Goal: Task Accomplishment & Management: Manage account settings

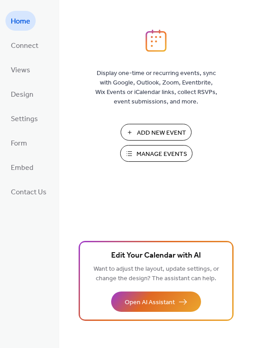
click at [140, 152] on span "Manage Events" at bounding box center [161, 154] width 51 height 9
click at [171, 152] on span "Manage Events" at bounding box center [161, 154] width 51 height 9
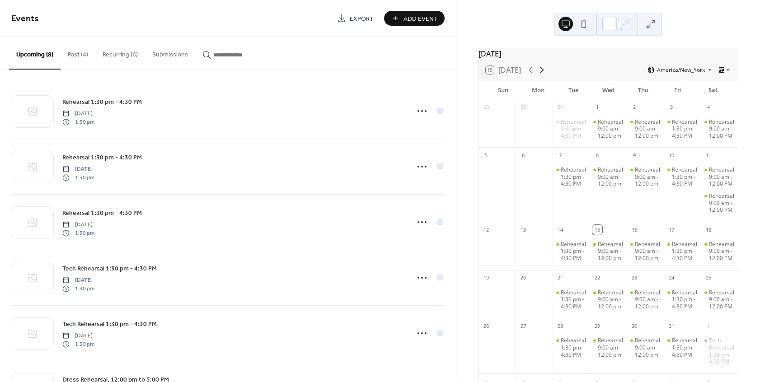
click at [542, 75] on icon at bounding box center [541, 70] width 11 height 11
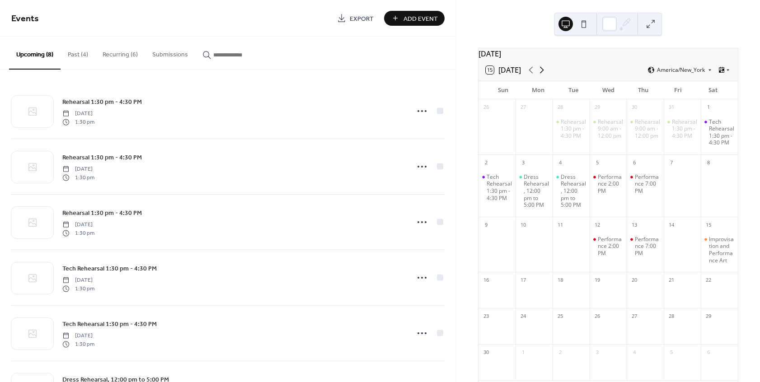
click at [542, 75] on icon at bounding box center [541, 70] width 11 height 11
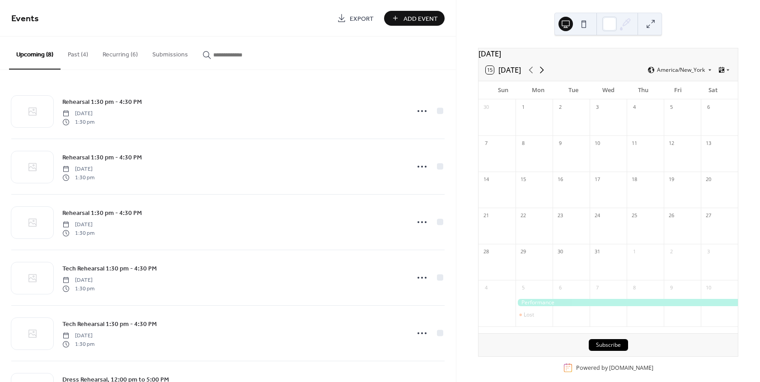
click at [542, 75] on icon at bounding box center [541, 70] width 11 height 11
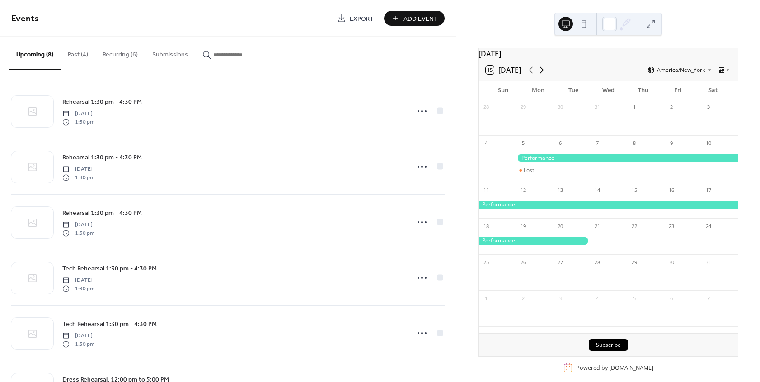
click at [542, 75] on icon at bounding box center [541, 70] width 11 height 11
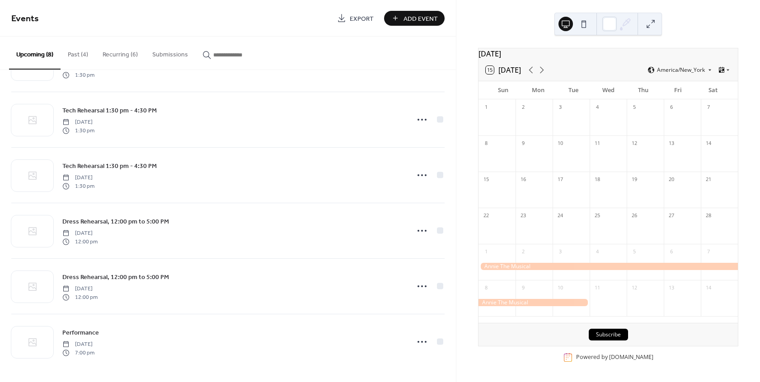
scroll to position [159, 0]
click at [546, 74] on icon at bounding box center [541, 70] width 11 height 11
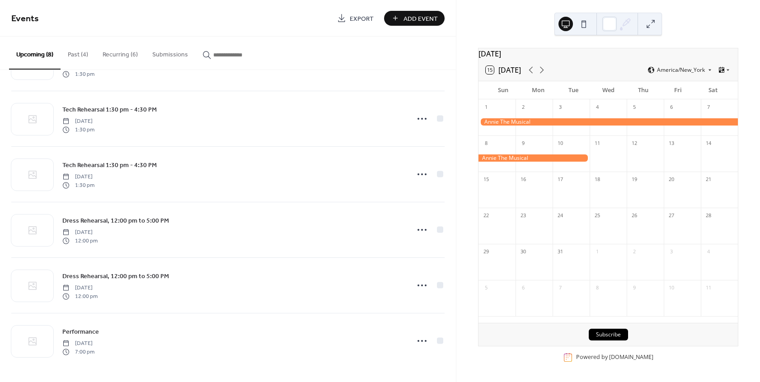
click at [518, 126] on div at bounding box center [607, 122] width 259 height 8
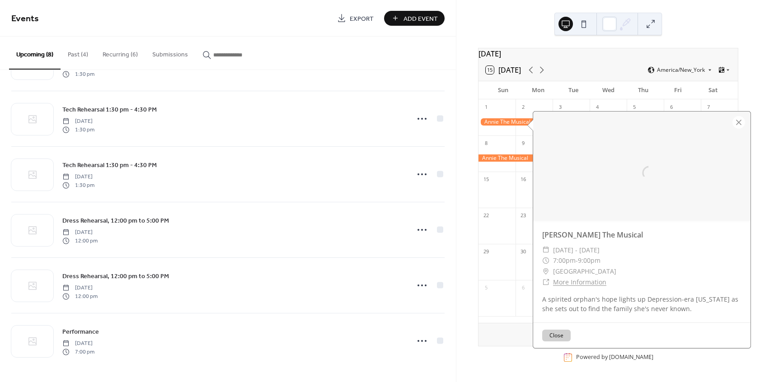
click at [518, 126] on div at bounding box center [607, 122] width 259 height 8
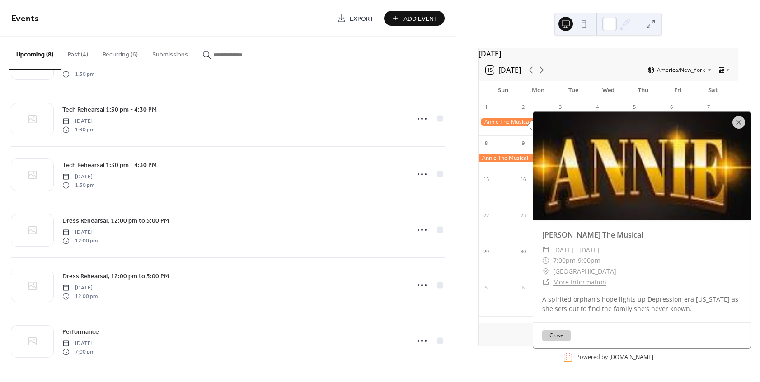
click at [676, 145] on div at bounding box center [641, 166] width 217 height 109
click at [737, 121] on div at bounding box center [738, 122] width 13 height 13
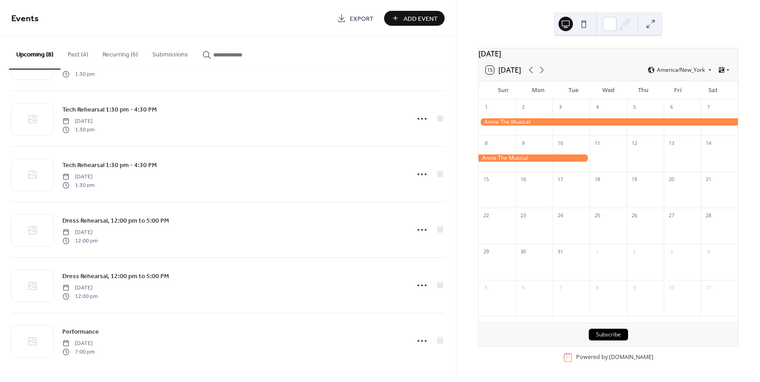
click at [120, 53] on button "Recurring (6)" at bounding box center [120, 53] width 50 height 32
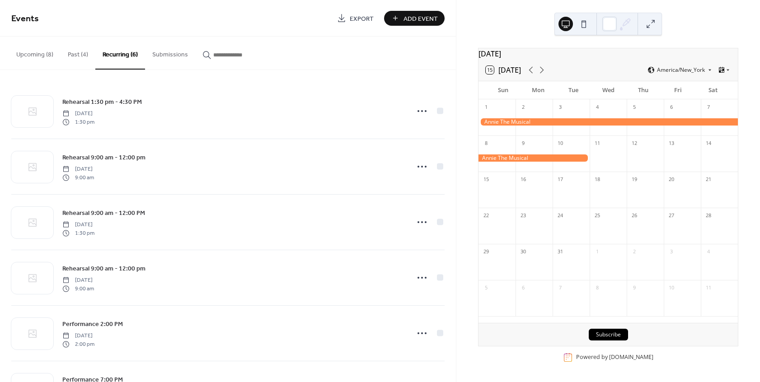
drag, startPoint x: 456, startPoint y: 169, endPoint x: 454, endPoint y: 175, distance: 6.5
click at [456, 175] on div "March 2026 15 Today America/New_York Sun Mon Tue Wed Thu Fri Sat 1 2 3 4 5 6 7 …" at bounding box center [608, 191] width 304 height 382
click at [463, 166] on div "March 2026 15 Today America/New_York Sun Mon Tue Wed Thu Fri Sat 1 2 3 4 5 6 7 …" at bounding box center [608, 191] width 304 height 382
click at [496, 126] on div at bounding box center [607, 122] width 259 height 8
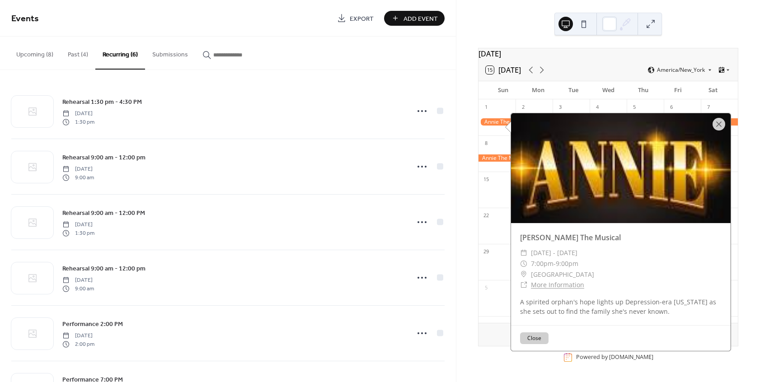
click at [530, 336] on button "Close" at bounding box center [534, 338] width 28 height 12
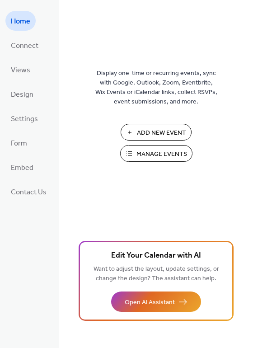
click at [160, 151] on span "Manage Events" at bounding box center [161, 154] width 51 height 9
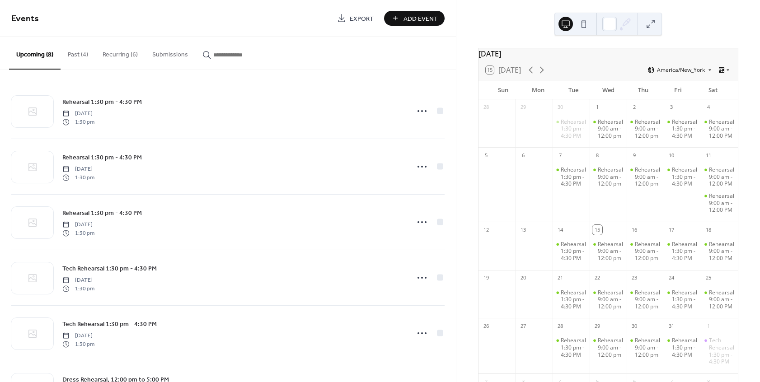
click at [77, 54] on button "Past (4)" at bounding box center [78, 53] width 35 height 32
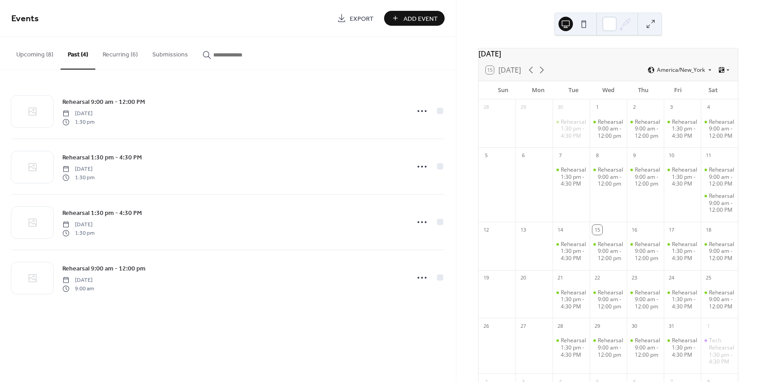
click at [130, 54] on button "Recurring (6)" at bounding box center [120, 53] width 50 height 32
click at [35, 53] on button "Upcoming (8)" at bounding box center [34, 53] width 51 height 32
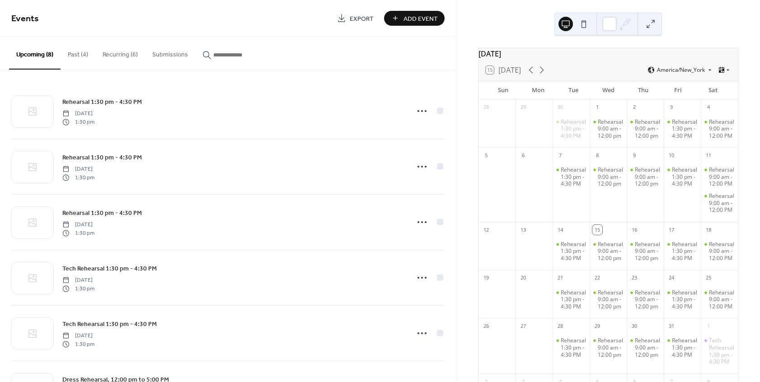
drag, startPoint x: 456, startPoint y: 107, endPoint x: 456, endPoint y: 113, distance: 5.9
click at [456, 113] on div "[DATE] 15 [DATE] America/New_York Sun Mon Tue Wed Thu Fri Sat 28 29 30 Rehearsa…" at bounding box center [608, 191] width 304 height 382
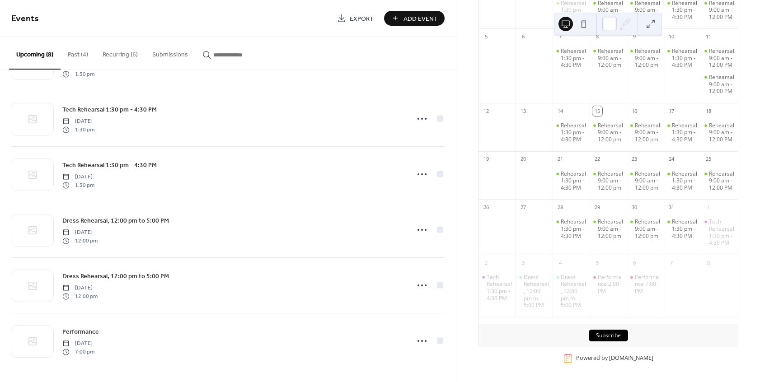
scroll to position [202, 0]
click at [417, 18] on span "Add Event" at bounding box center [420, 18] width 34 height 9
